Goal: Find specific page/section: Find specific page/section

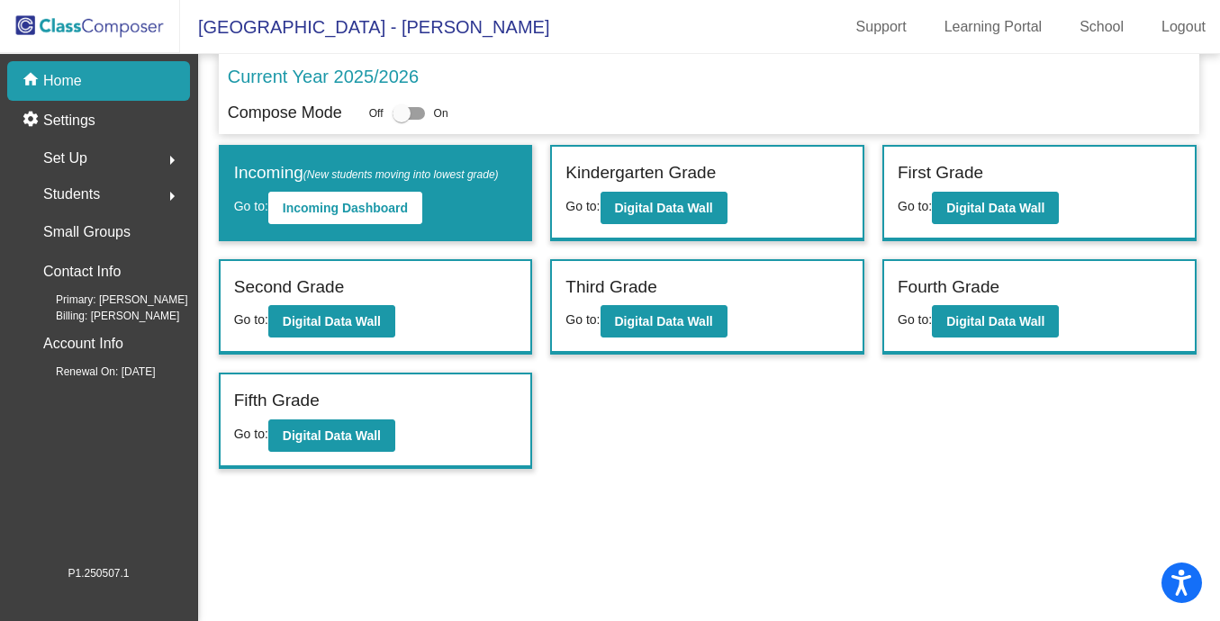
click at [100, 208] on div "Students arrow_right" at bounding box center [104, 194] width 172 height 36
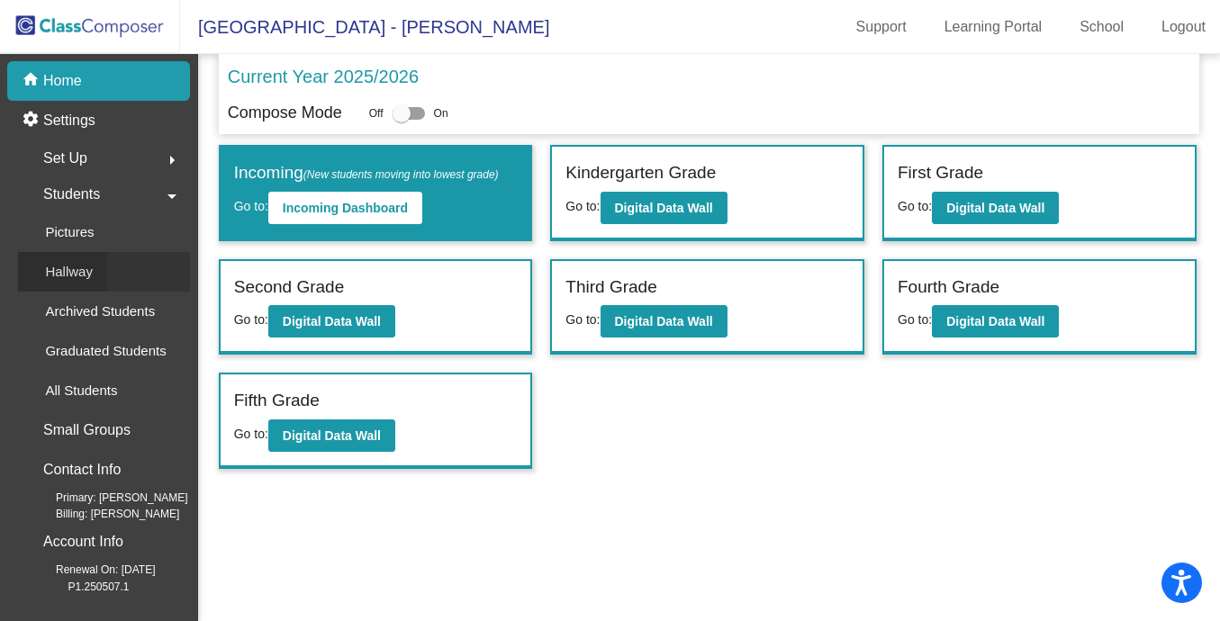
click at [80, 258] on div "Hallway" at bounding box center [62, 272] width 89 height 40
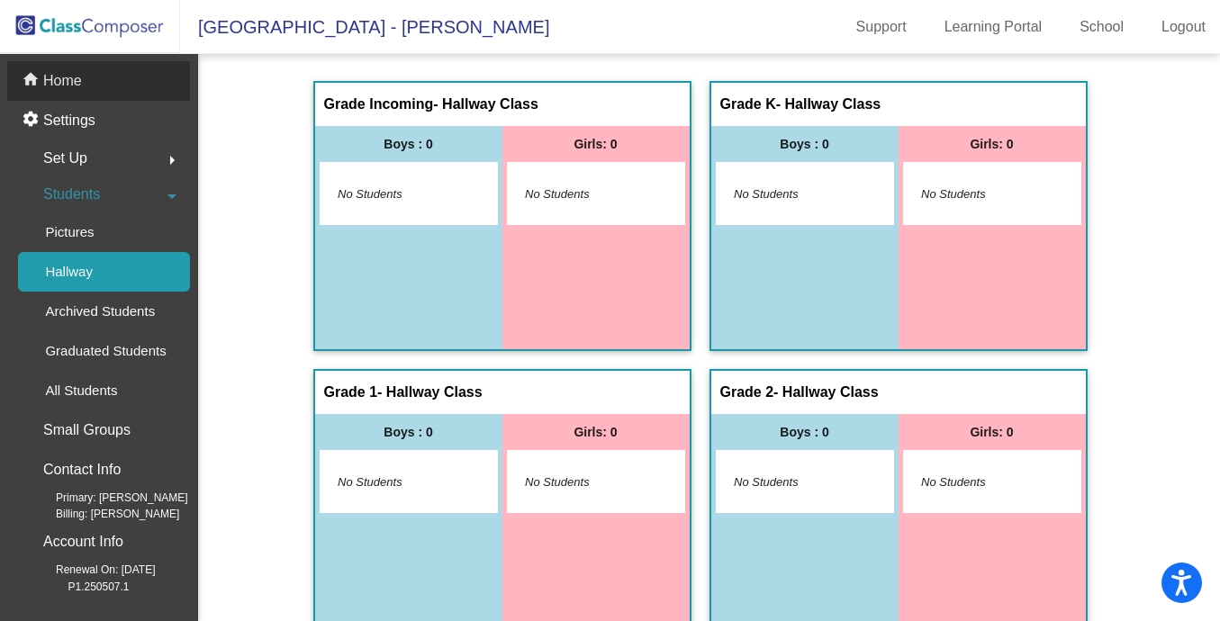
click at [102, 78] on div "home Home" at bounding box center [98, 81] width 183 height 40
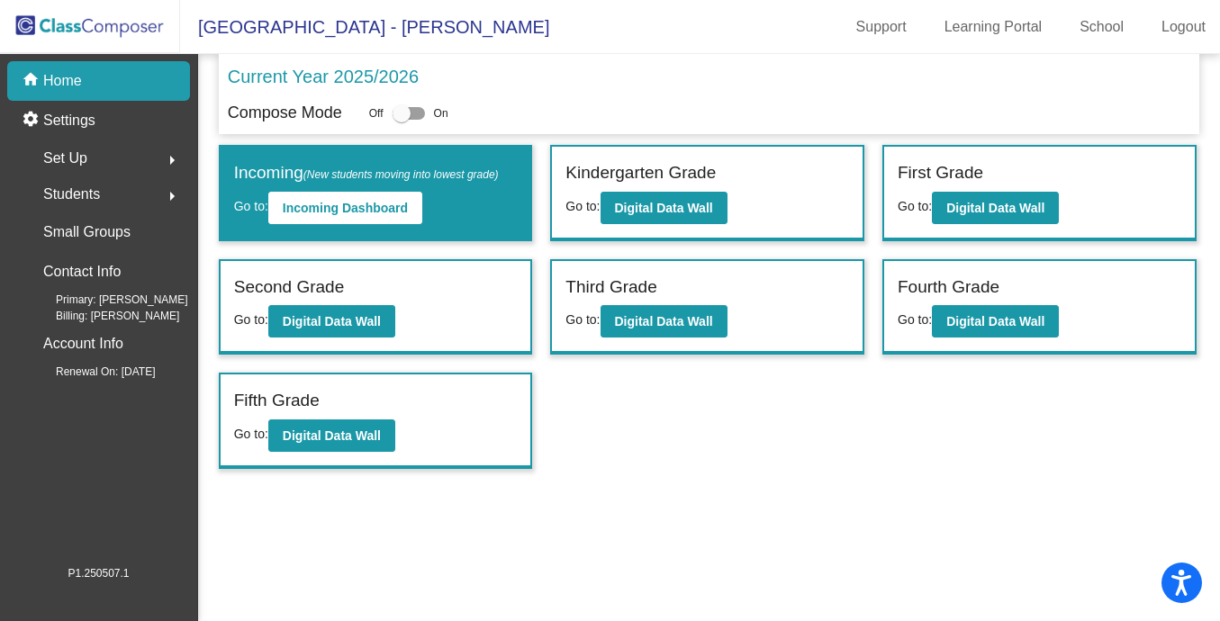
click at [306, 416] on div "Fifth Grade" at bounding box center [376, 404] width 284 height 32
click at [310, 429] on b "Digital Data Wall" at bounding box center [332, 435] width 98 height 14
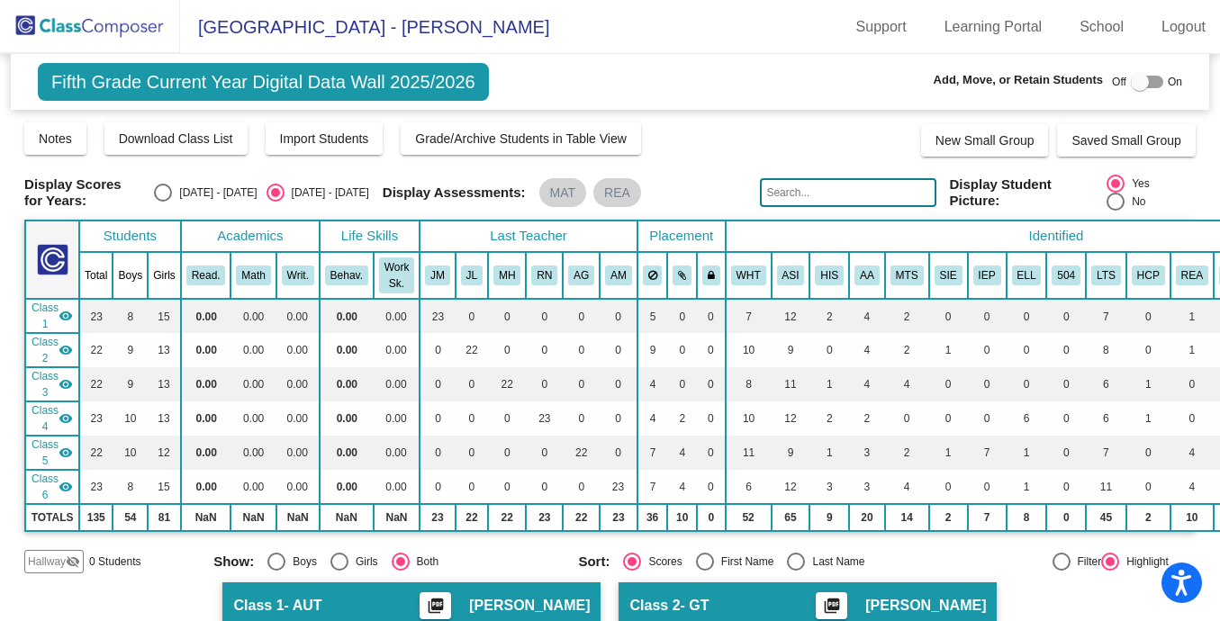
click at [803, 194] on input "text" at bounding box center [848, 192] width 176 height 29
type input "whitlo"
click at [811, 190] on input "whitlo" at bounding box center [848, 192] width 176 height 29
